Goal: Information Seeking & Learning: Learn about a topic

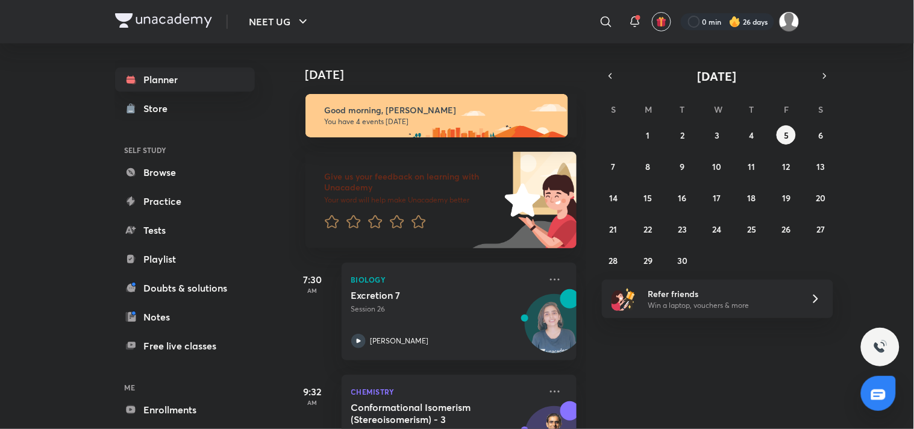
click at [788, 30] on img at bounding box center [789, 21] width 20 height 20
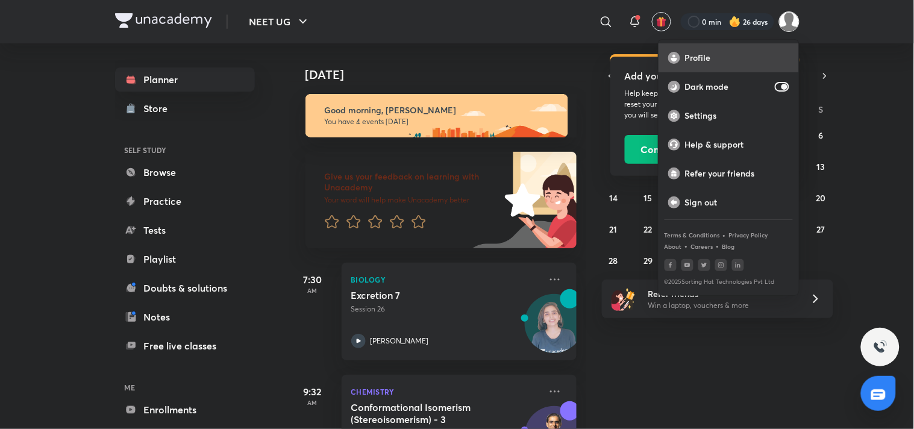
click at [713, 56] on p "Profile" at bounding box center [737, 57] width 104 height 11
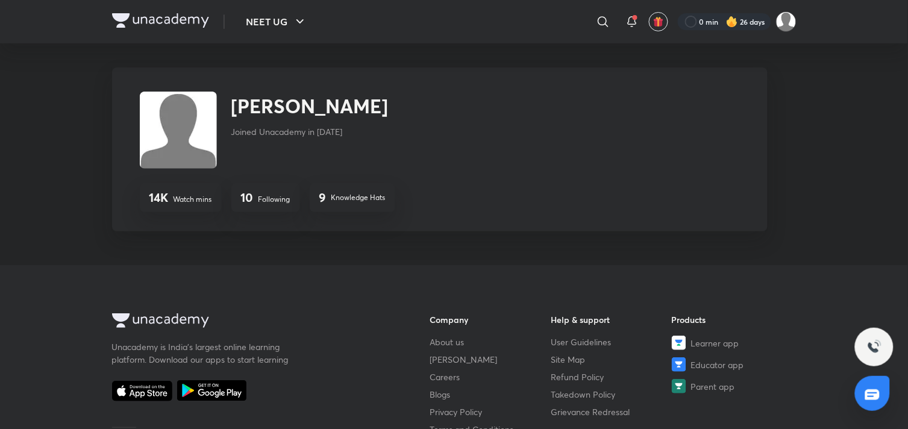
click at [260, 199] on p "Following" at bounding box center [275, 199] width 32 height 11
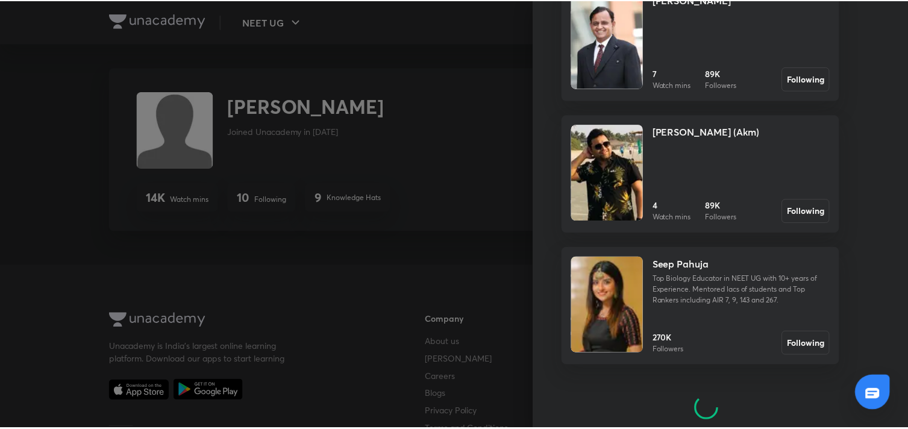
scroll to position [380, 0]
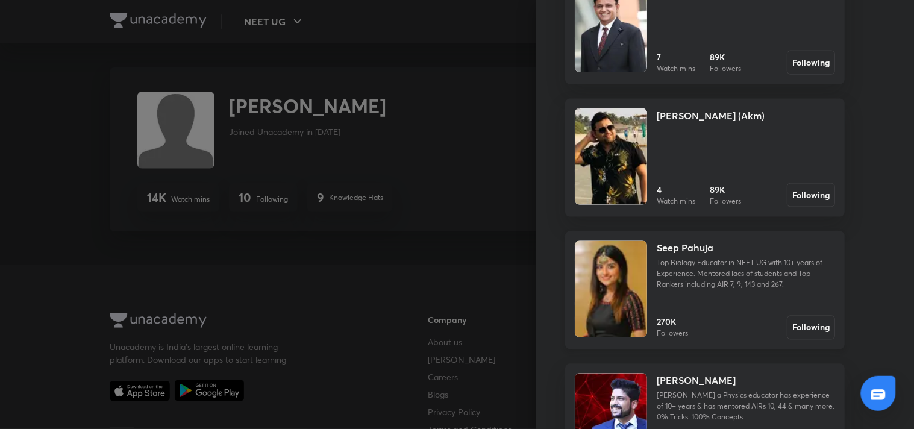
click at [610, 292] on img at bounding box center [611, 289] width 72 height 96
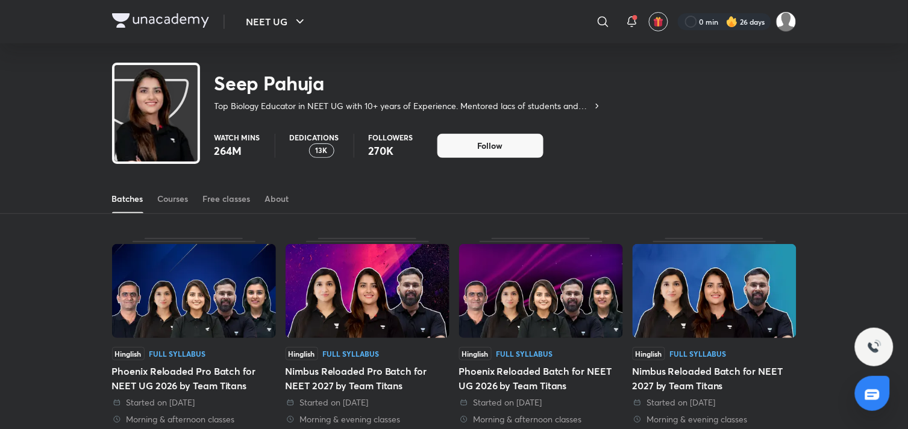
scroll to position [53, 0]
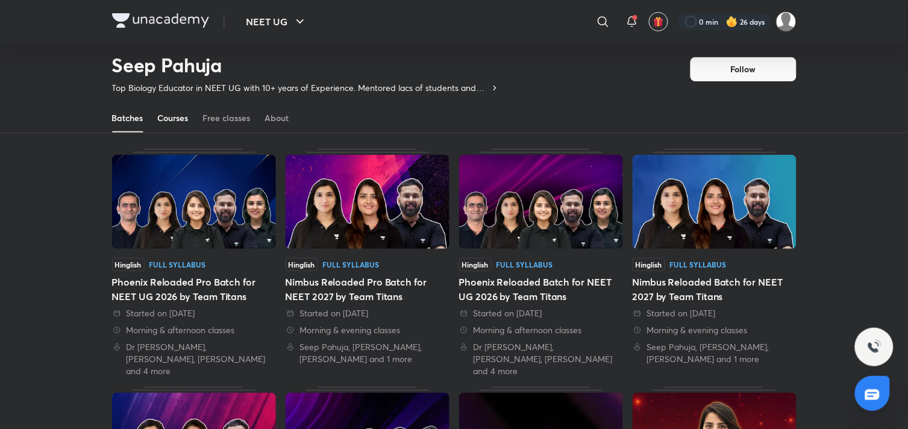
click at [171, 118] on div "Courses" at bounding box center [173, 118] width 31 height 12
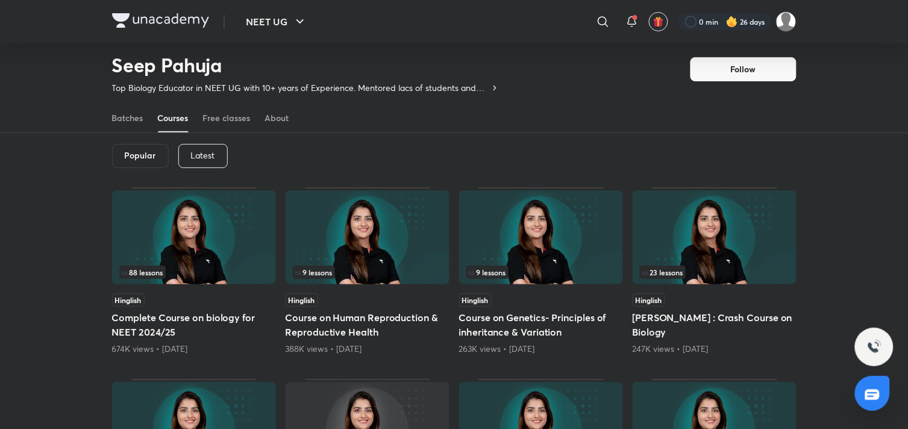
click at [203, 154] on p "Latest" at bounding box center [203, 156] width 24 height 10
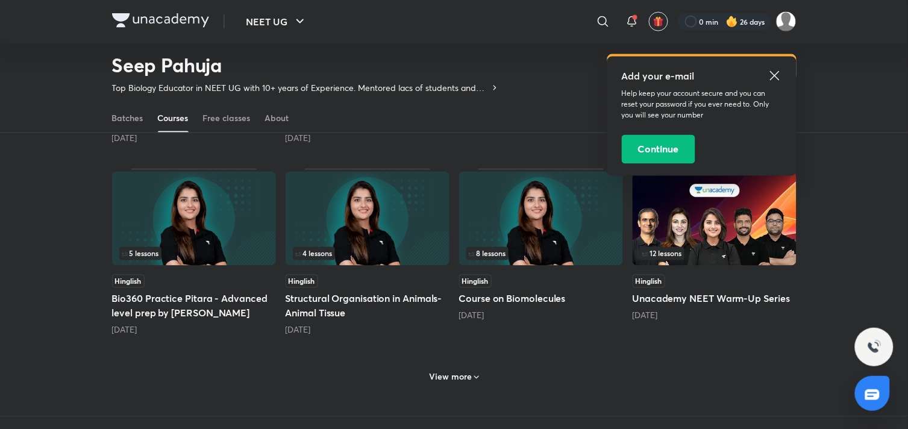
scroll to position [466, 0]
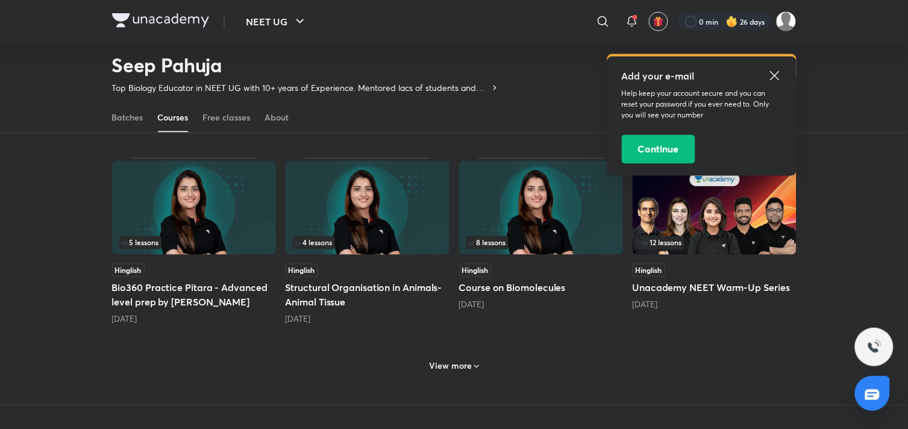
click at [489, 261] on div "8 lessons Hinglish Course on Biomolecules [DATE]" at bounding box center [541, 242] width 164 height 168
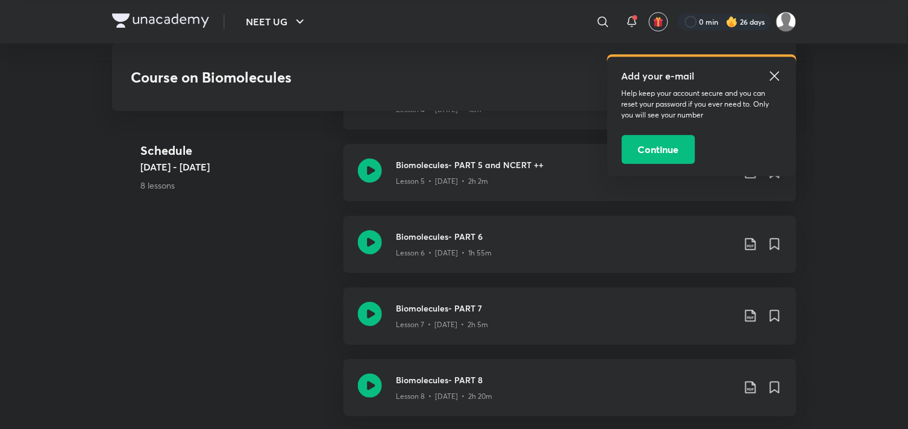
scroll to position [929, 0]
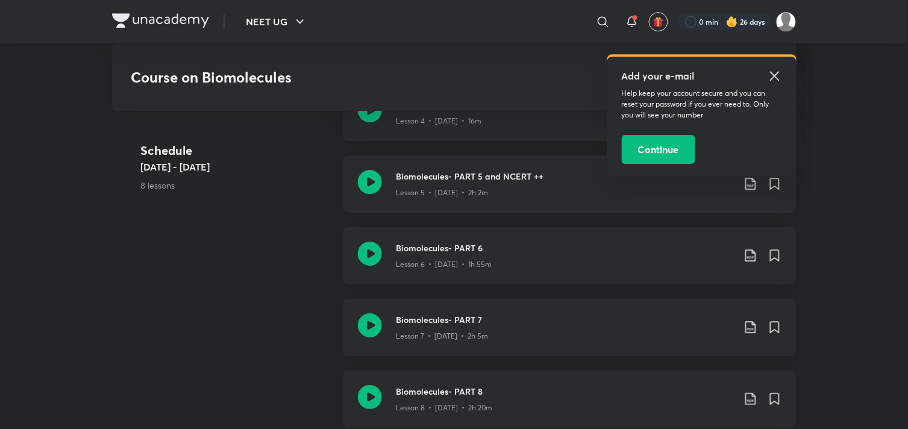
click at [489, 261] on p "Lesson 6 • [DATE] • 1h 55m" at bounding box center [445, 264] width 96 height 11
